Goal: Navigation & Orientation: Go to known website

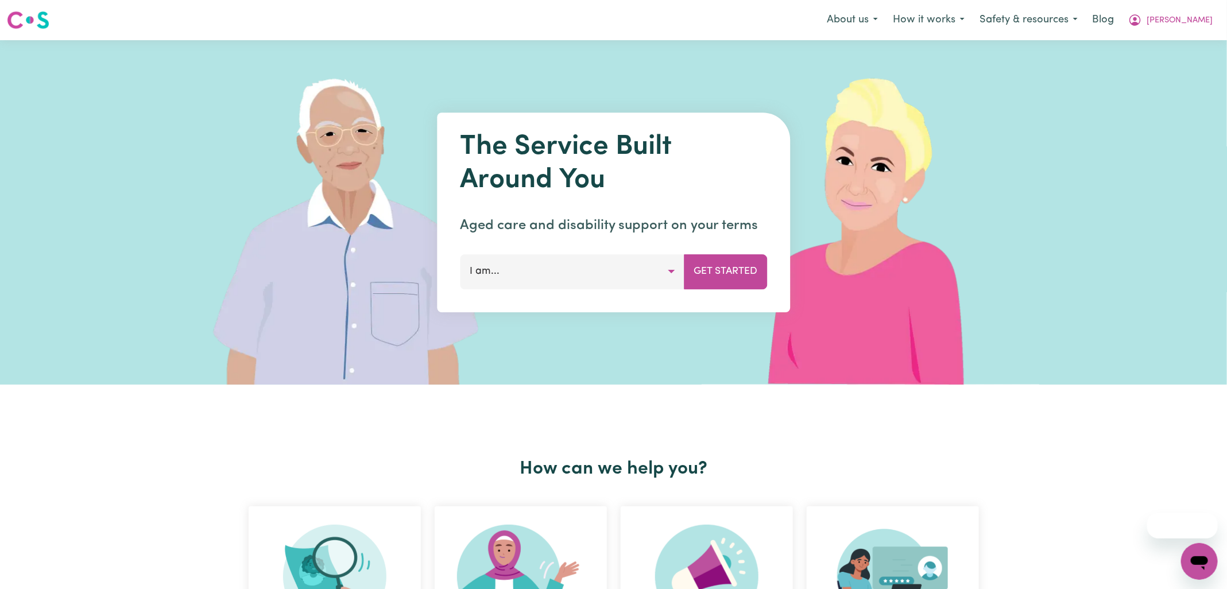
click at [1196, 19] on span "[PERSON_NAME]" at bounding box center [1179, 20] width 66 height 13
click at [1156, 49] on link "Admin Dashboard" at bounding box center [1174, 45] width 91 height 22
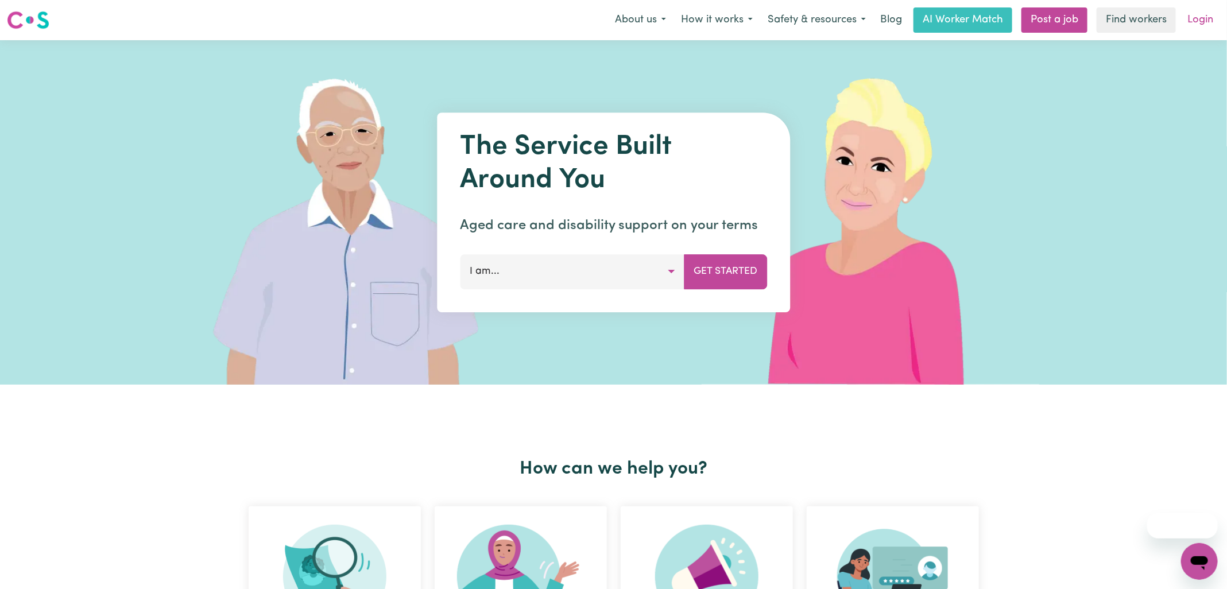
click at [1197, 17] on link "Login" at bounding box center [1200, 19] width 40 height 25
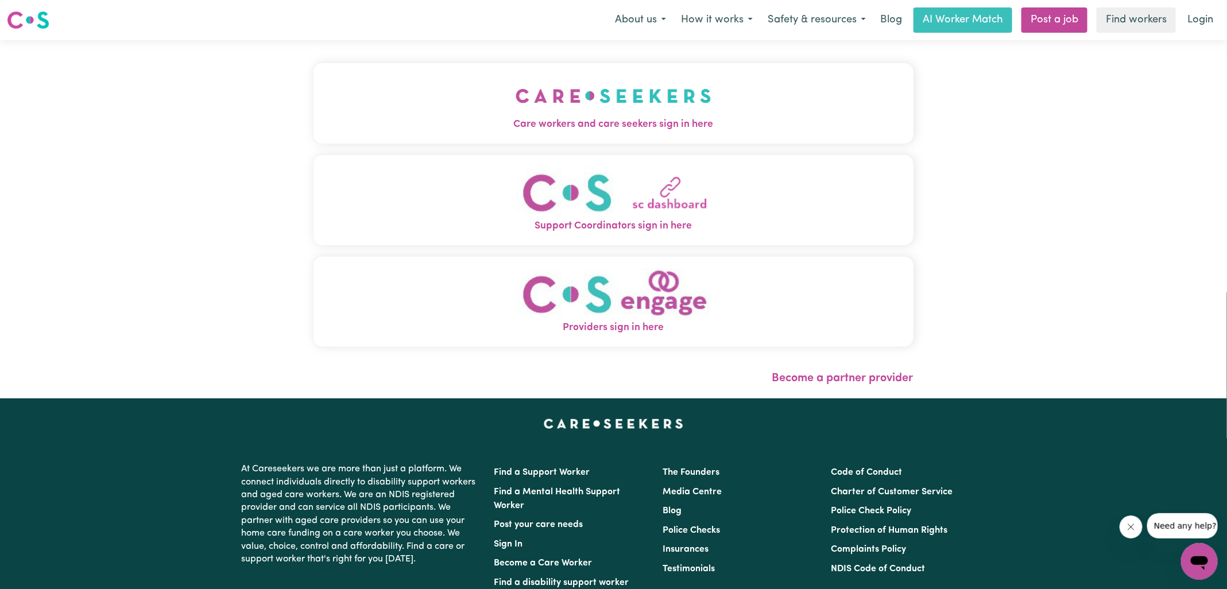
click at [580, 118] on span "Care workers and care seekers sign in here" at bounding box center [613, 124] width 600 height 15
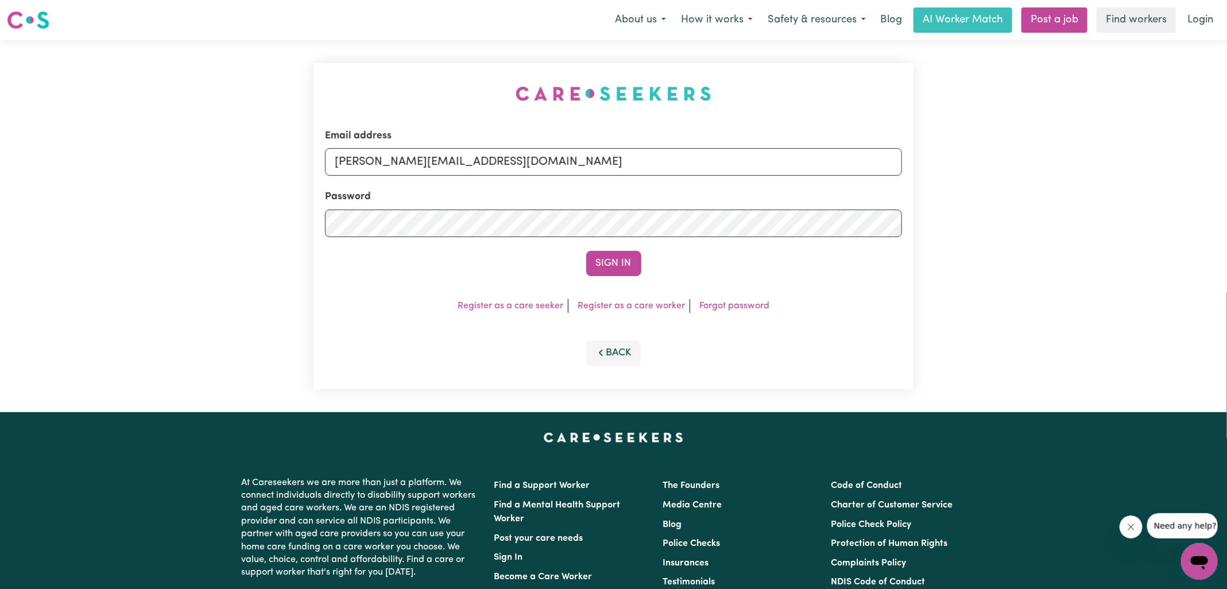
drag, startPoint x: 417, startPoint y: 74, endPoint x: 526, endPoint y: 96, distance: 111.9
click at [416, 74] on div "Email address yvonne@careseekers.com.au Password Sign In Register as a care see…" at bounding box center [614, 226] width 614 height 372
click at [548, 160] on input "yvonne@careseekers.com.au" at bounding box center [613, 162] width 577 height 28
drag, startPoint x: 405, startPoint y: 166, endPoint x: 813, endPoint y: 175, distance: 408.2
click at [813, 175] on input "SUPERUSER~1047182563@qq.com" at bounding box center [613, 162] width 577 height 28
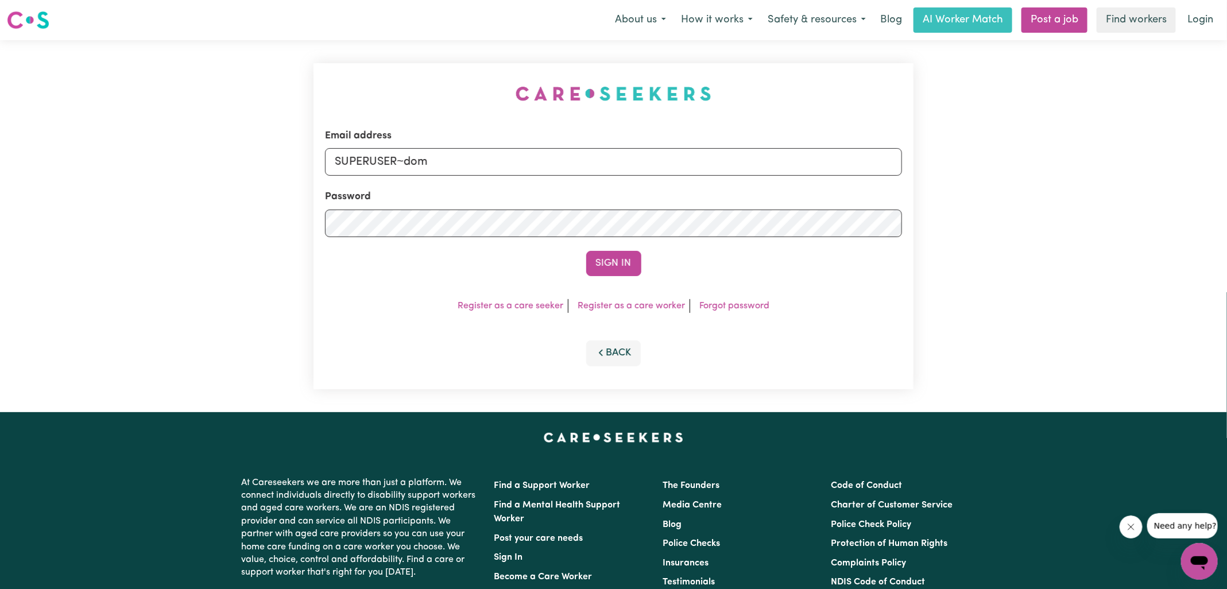
type input "SUPERUSER~DominicHCHD@careseekers.com.au"
click at [586, 251] on button "Sign In" at bounding box center [613, 263] width 55 height 25
